Goal: Check status: Check status

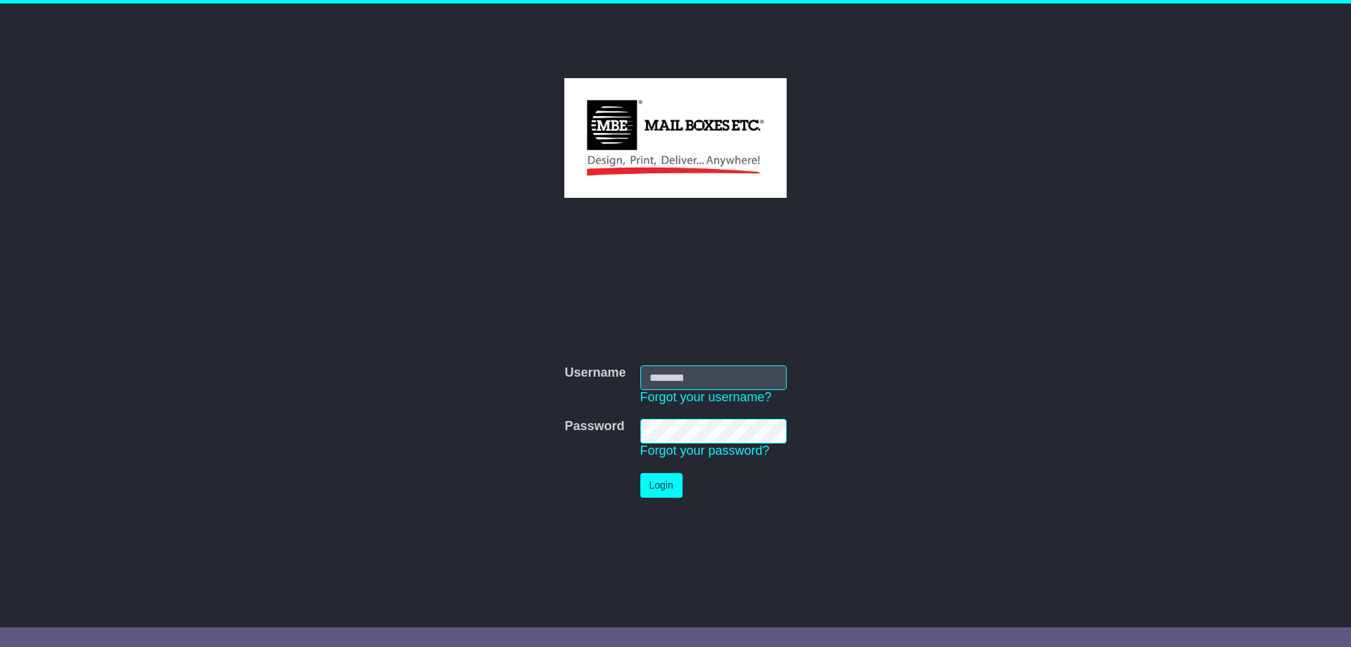
type input "**********"
click at [655, 490] on button "Login" at bounding box center [661, 485] width 42 height 25
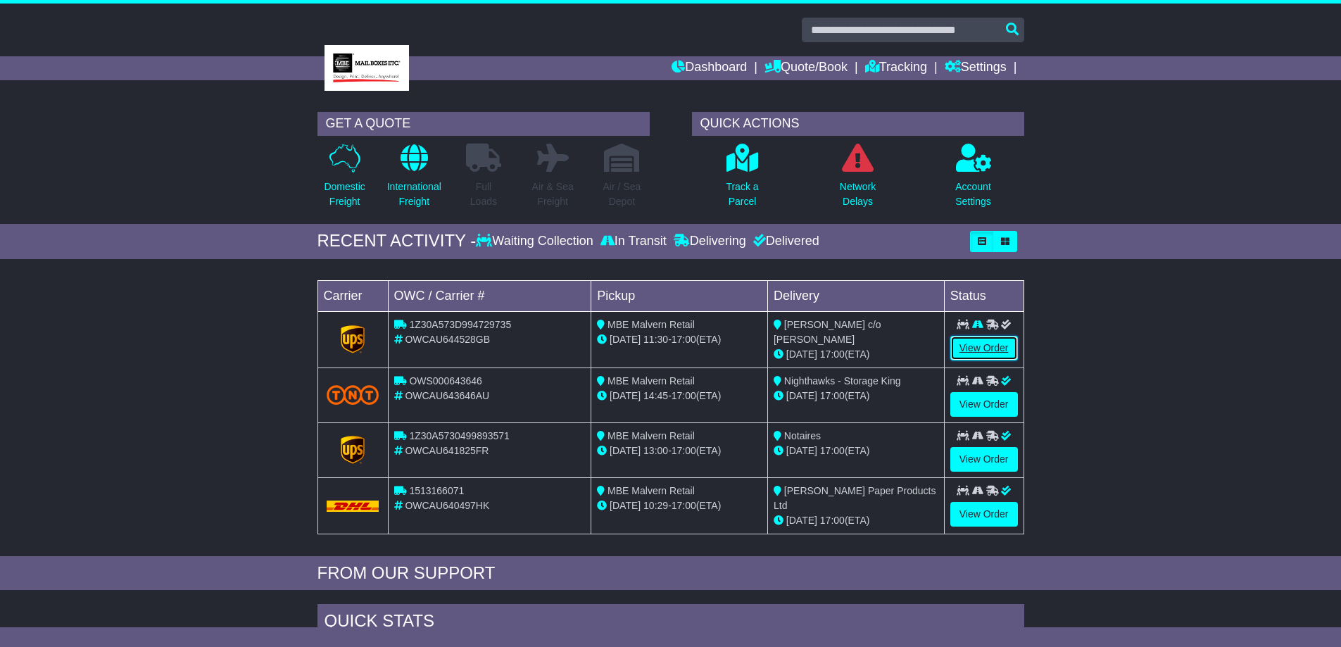
click at [990, 343] on link "View Order" at bounding box center [984, 348] width 68 height 25
